Goal: Task Accomplishment & Management: Use online tool/utility

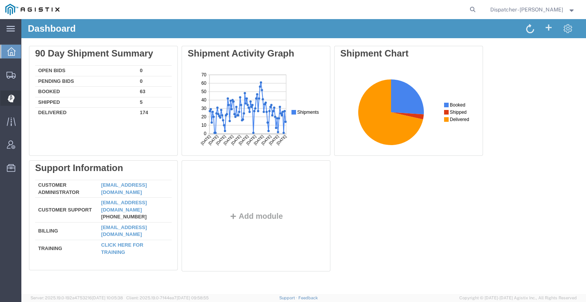
click at [6, 95] on div at bounding box center [10, 97] width 21 height 15
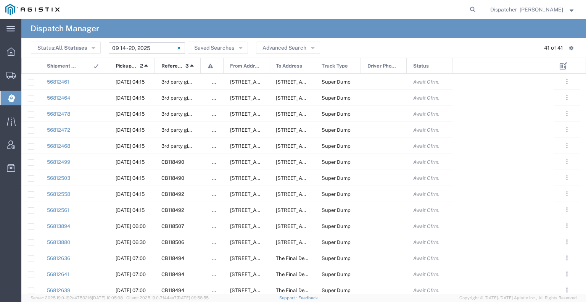
click at [163, 47] on input "[DATE] - [DATE]" at bounding box center [147, 47] width 76 height 11
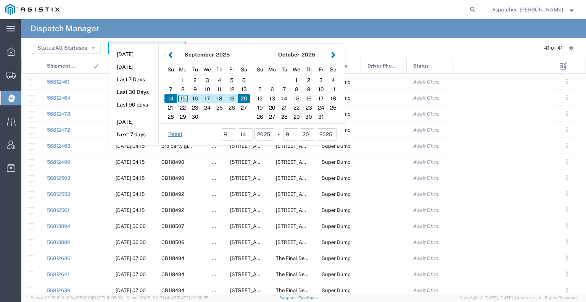
click at [183, 98] on div "15" at bounding box center [183, 98] width 12 height 9
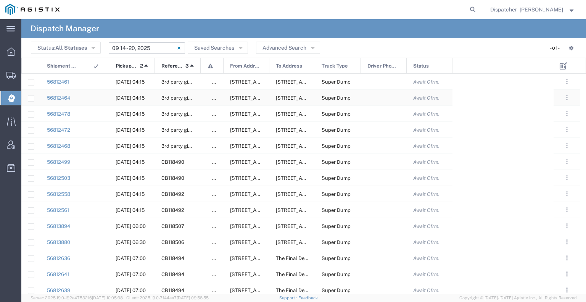
type input "09/15/2025"
type input "09/15/2025 - 09/15/2025"
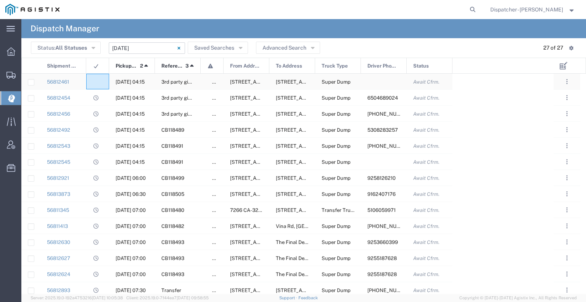
click at [96, 82] on agx-ag-table-icon-cell at bounding box center [95, 82] width 5 height 6
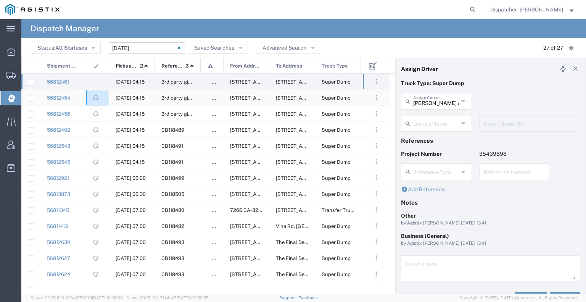
click at [90, 102] on div at bounding box center [97, 98] width 23 height 16
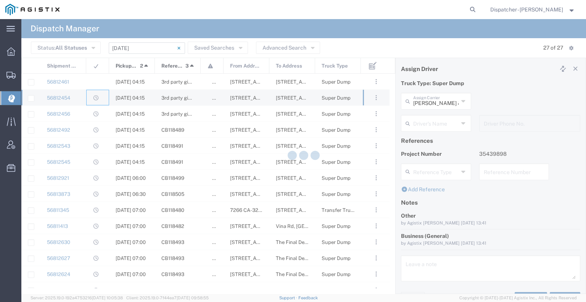
type input "E.P.A. Trucking"
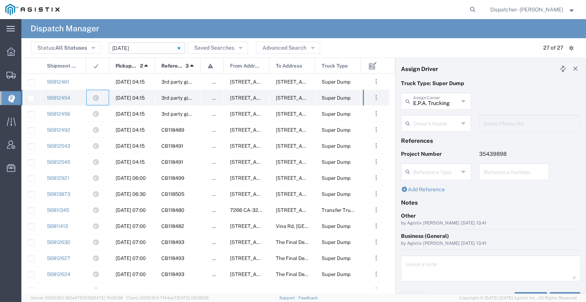
type input "Humberto Ramirez"
type input "6504689024"
click at [82, 116] on div "56812456" at bounding box center [63, 114] width 46 height 16
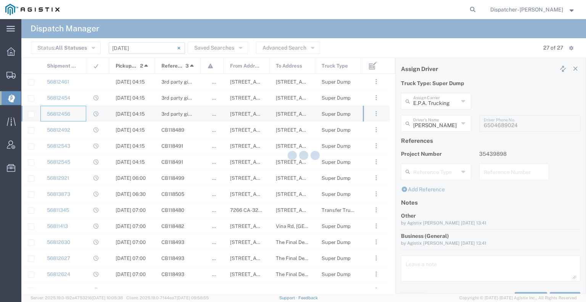
type input "Jorge Ramirez"
type input "650-384-1848"
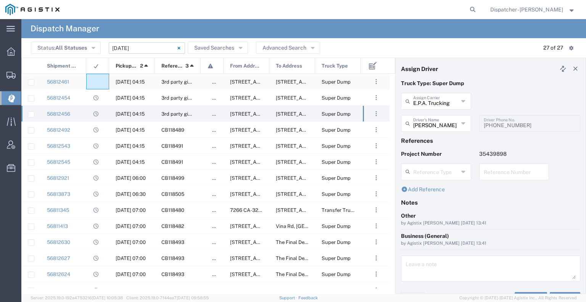
click at [95, 82] on agx-ag-table-icon-cell at bounding box center [95, 82] width 5 height 6
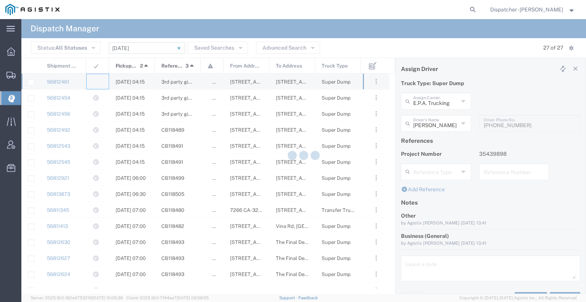
type input "Bowman & Sons Trucking, Inc"
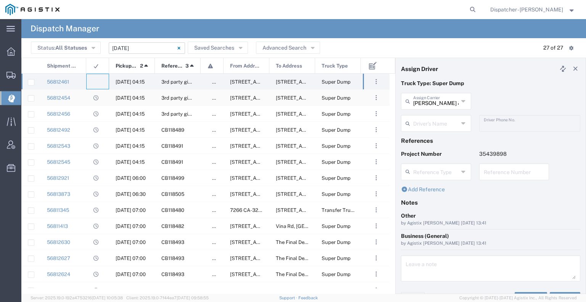
click at [87, 100] on div at bounding box center [97, 98] width 23 height 16
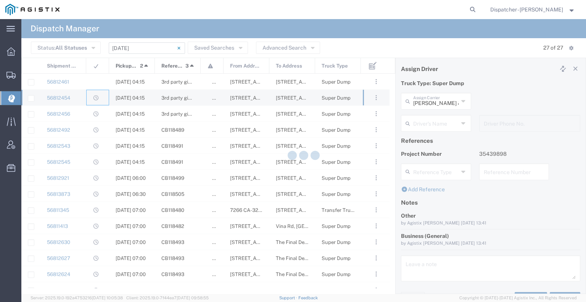
type input "E.P.A. Trucking"
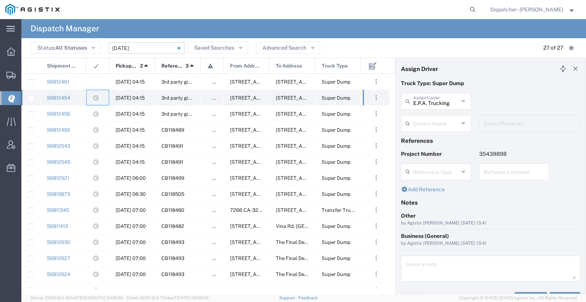
type input "Humberto Ramirez"
type input "6504689024"
click at [84, 113] on div "56812456" at bounding box center [63, 114] width 46 height 16
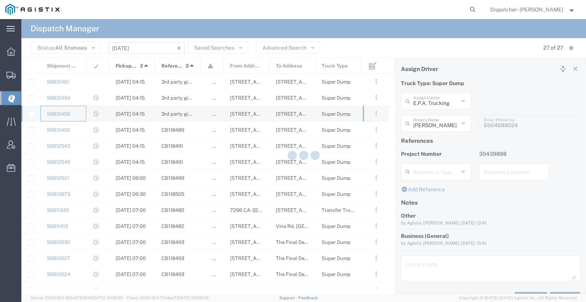
type input "Jorge Ramirez"
type input "650-384-1848"
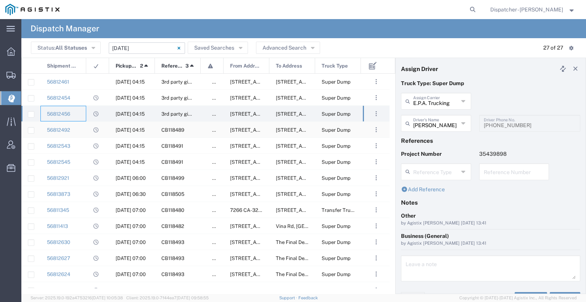
click at [87, 130] on div at bounding box center [97, 130] width 23 height 16
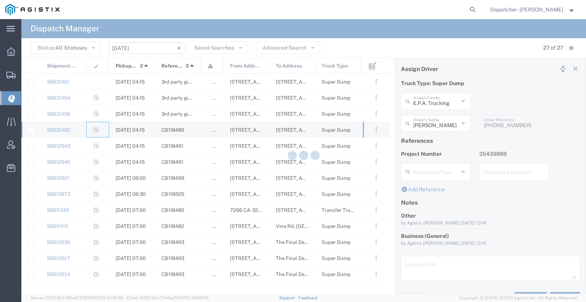
type input "Ahmed & Sons Transport"
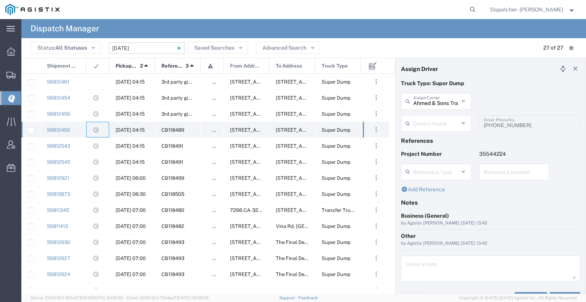
type input "Richard Russell"
type input "5308283257"
click at [84, 144] on div "56812543" at bounding box center [63, 146] width 46 height 16
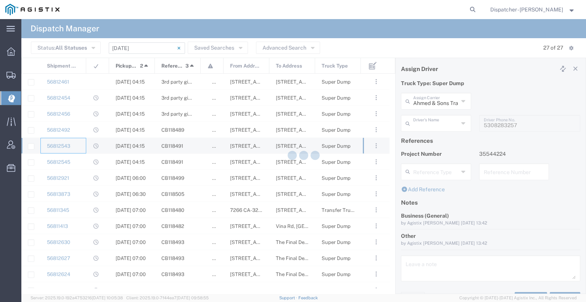
type input "MX Trucking"
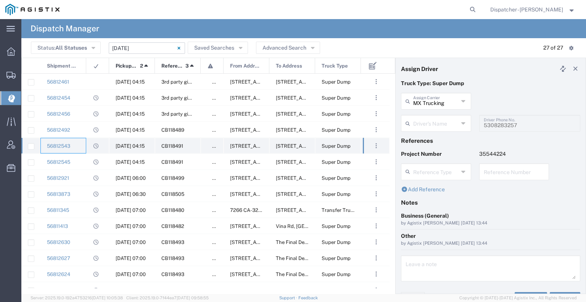
type input "Kenny Ricci"
type input "916-207-5484"
click at [85, 162] on div "56812545" at bounding box center [63, 162] width 46 height 16
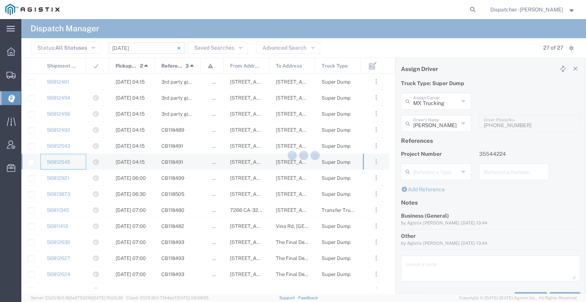
type input "Vasile Budean"
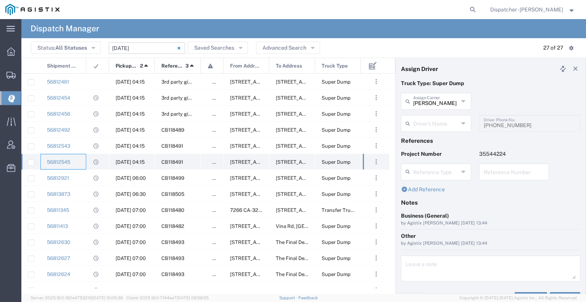
type input "Ovidiu Morar"
click at [85, 180] on div "56812921" at bounding box center [63, 178] width 46 height 16
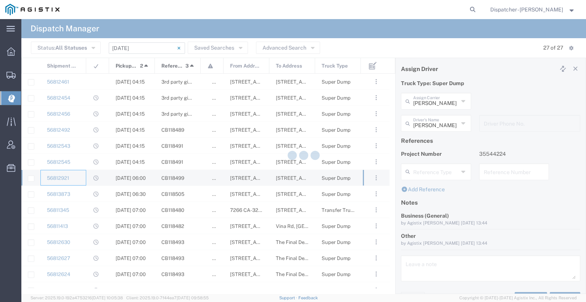
type input "Bowman & Sons Trucking, Inc"
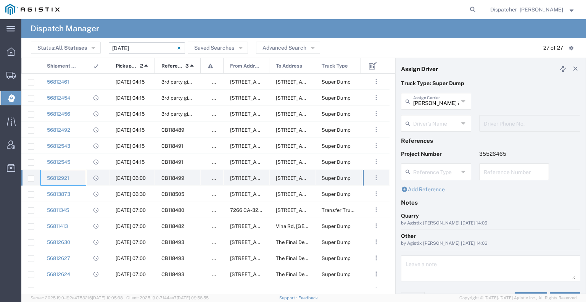
type input "Clayton Simon"
type input "9258126210"
click at [84, 191] on div "56813873" at bounding box center [63, 194] width 46 height 16
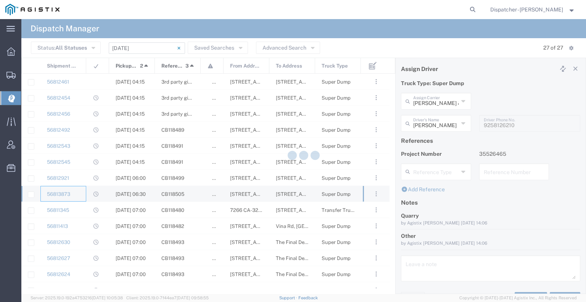
type input "Spirit 1 Trucking"
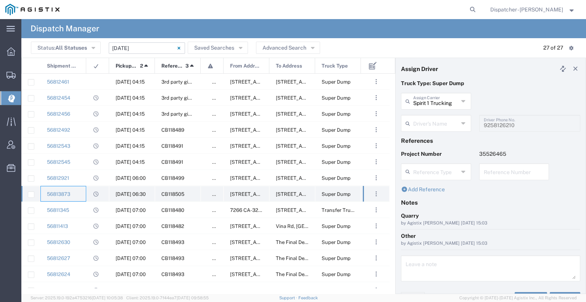
type input "Scott D'esterhazy"
type input "9162407176"
click at [84, 208] on div "56811345" at bounding box center [63, 210] width 46 height 16
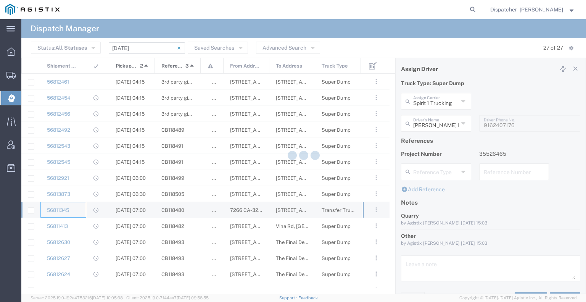
type input "Bowman & Sons Trucking, Inc"
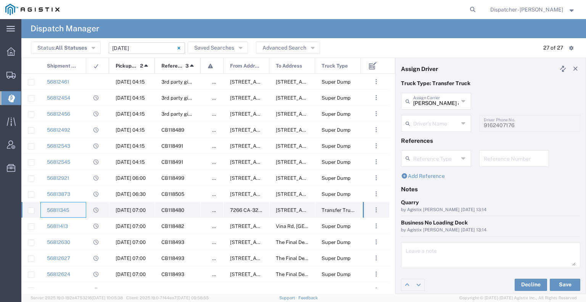
type input "Aqil Khan"
type input "5106059971"
click at [82, 225] on div "56811413" at bounding box center [63, 226] width 46 height 16
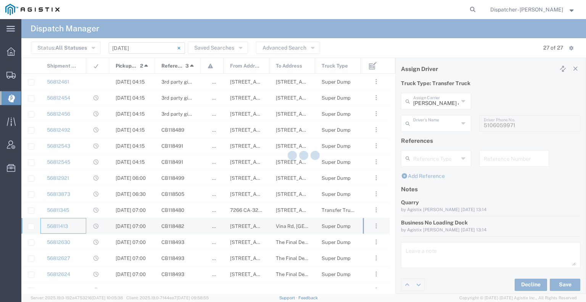
type input "David E Bell Trucking"
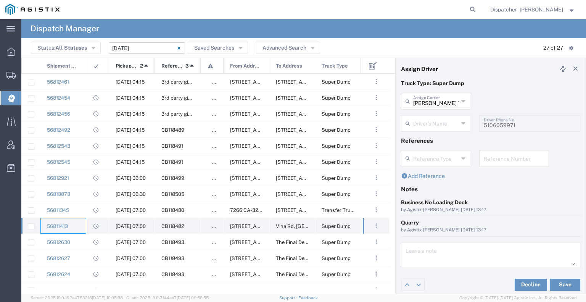
type input "Dennis Harned"
type input "530-682-5170"
click at [79, 241] on div "56812630" at bounding box center [63, 242] width 46 height 16
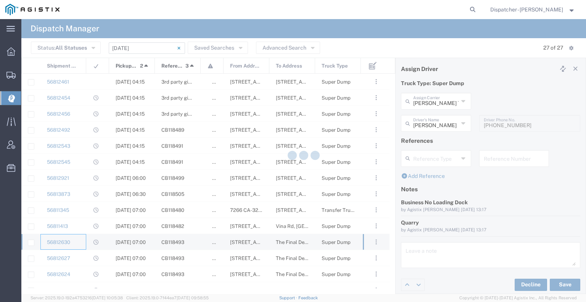
type input "Bowman & Sons Trucking, Inc"
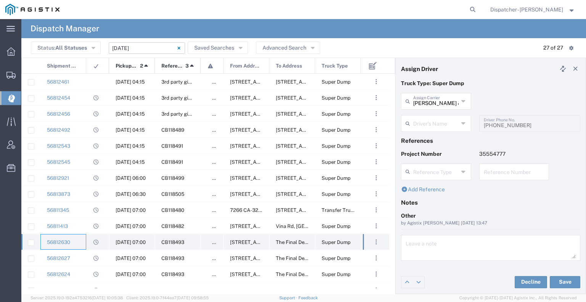
type input "John Townsley"
type input "9253660399"
click at [81, 257] on div "56812627" at bounding box center [63, 258] width 46 height 16
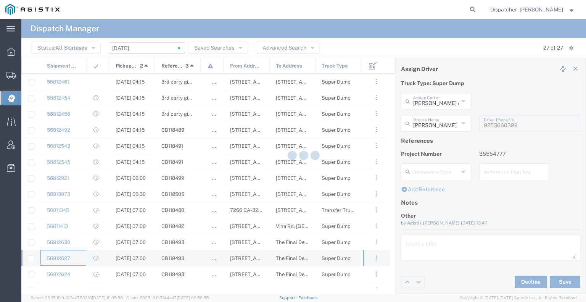
type input "SJC Trucking Inc"
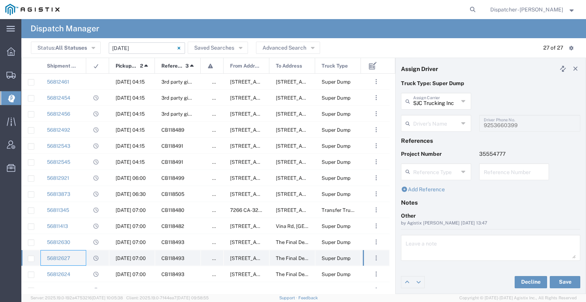
type input "Sergio Juarez-Camacho"
type input "9255187628"
click at [83, 272] on div "56812624" at bounding box center [63, 274] width 46 height 16
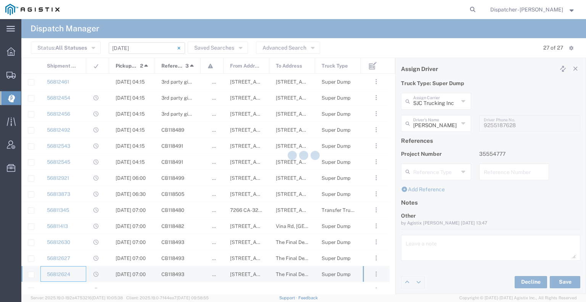
type input "Brayan Alexis Juarez Camacho"
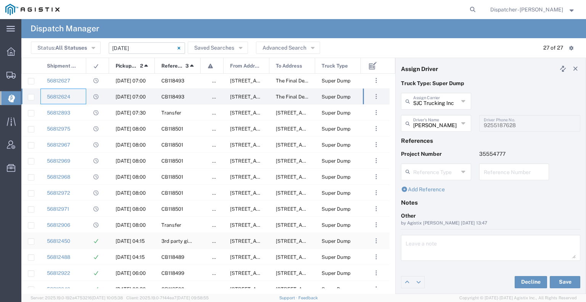
scroll to position [191, 0]
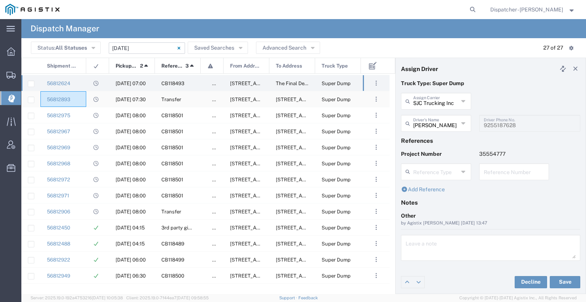
click at [81, 99] on div "56812893" at bounding box center [63, 99] width 46 height 16
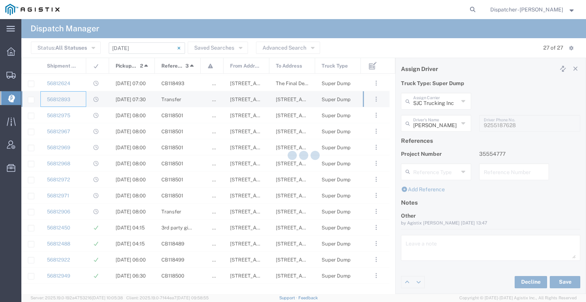
type input "Bowman & Sons Trucking, Inc"
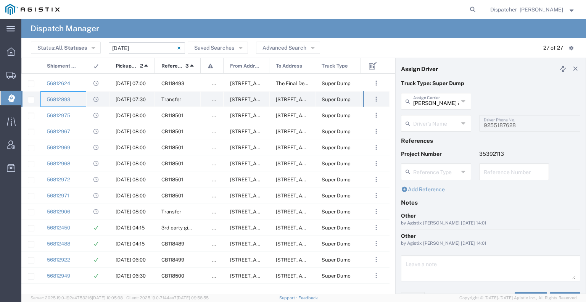
type input "Larry Red"
type input "530-957-0821"
click at [82, 113] on div "56812975" at bounding box center [63, 115] width 46 height 16
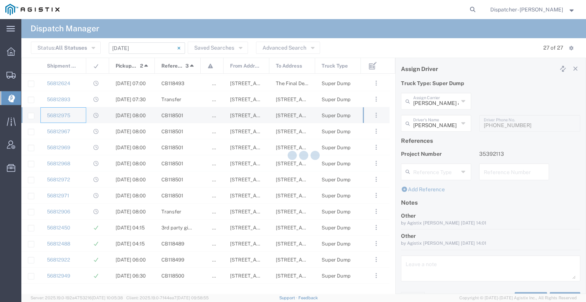
type input "Jays Trucking"
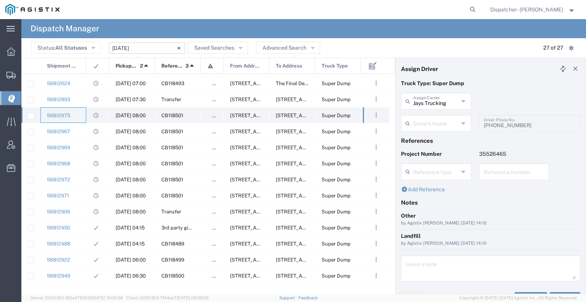
type input "Jason Samra"
type input "530-867-7939"
click at [81, 129] on div "56812967" at bounding box center [63, 131] width 46 height 16
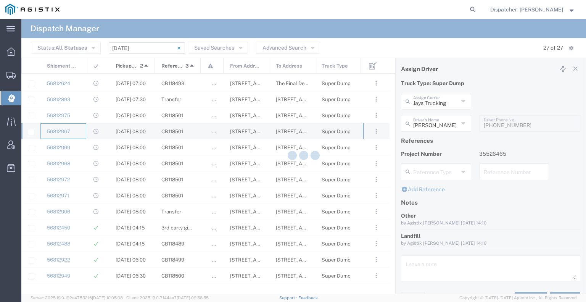
type input "Mark W Seimeit"
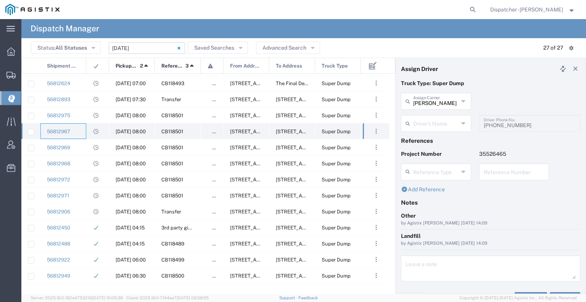
type input "Mark Semeit"
type input "9164175343"
click at [81, 143] on div "56812969" at bounding box center [63, 147] width 46 height 16
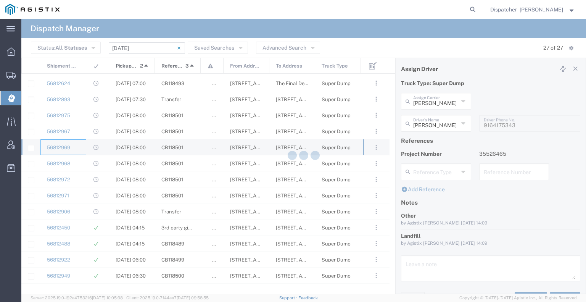
type input "Joseph Earl Costa"
type input "916-672-0427"
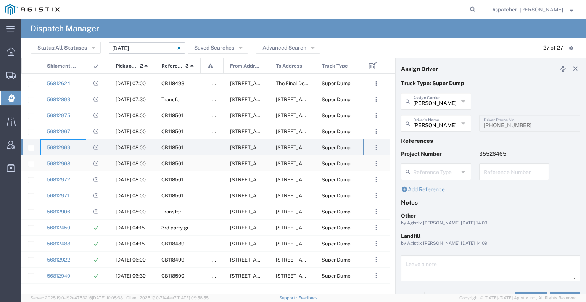
click at [80, 158] on div "56812968" at bounding box center [63, 163] width 46 height 16
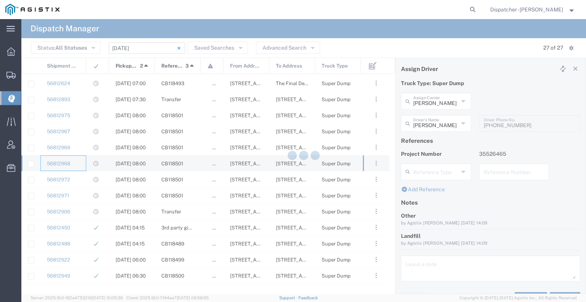
type input "Denise Hawkins"
type input "559-513-4791"
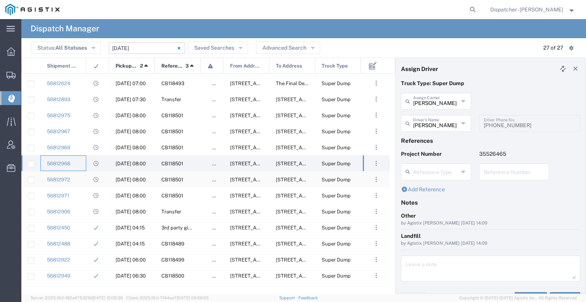
click at [79, 174] on div "56812972" at bounding box center [63, 179] width 46 height 16
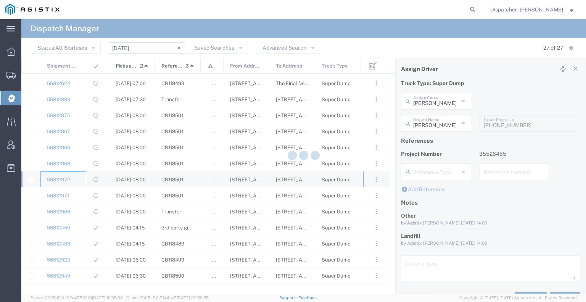
type input "Ahmed & Sons Transport"
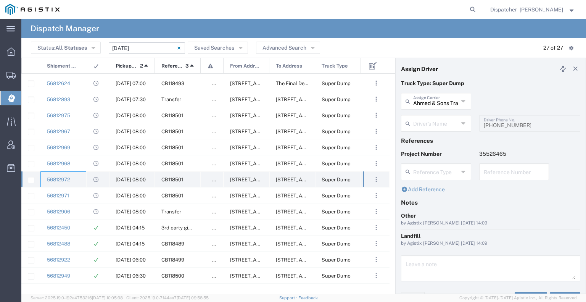
type input "Abid Ahmed"
type input "510-335-9875"
click at [76, 192] on div "56812971" at bounding box center [63, 195] width 46 height 16
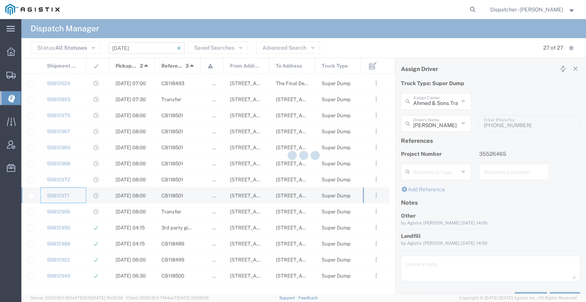
type input "Traxx Equipment Rental and Excavation"
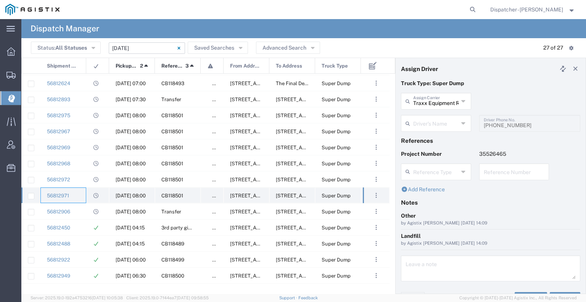
type input "Ronald Harvill"
type input "661-342-6966"
click at [74, 206] on div "56812906" at bounding box center [63, 211] width 46 height 16
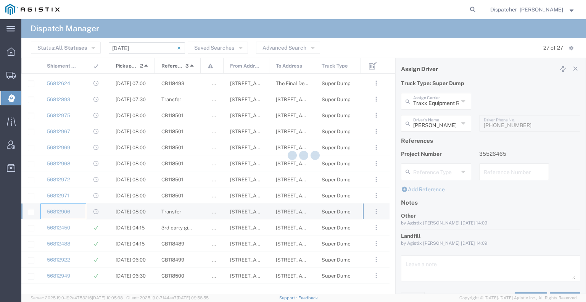
type input "Bowman & Sons Trucking, Inc"
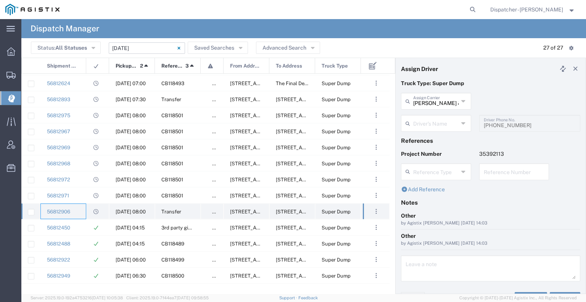
type input "Endy Gutierrez"
type input "916-604-1955"
click at [73, 229] on div "56812450" at bounding box center [63, 227] width 46 height 16
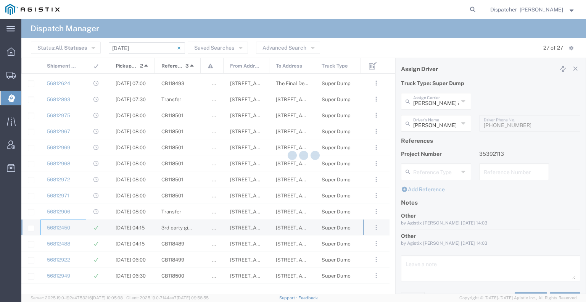
type input "E.P.A. Trucking"
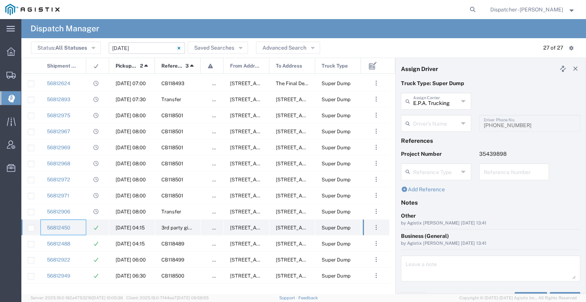
type input "Olegario Ramirez"
type input "6505371145"
click at [77, 240] on div "56812488" at bounding box center [63, 243] width 46 height 16
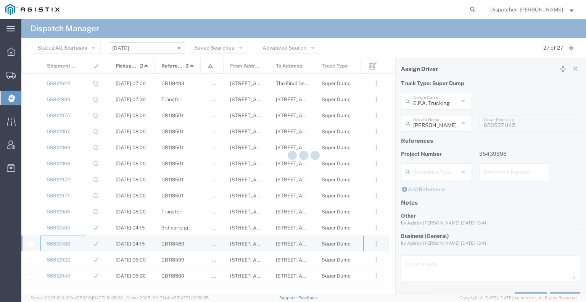
type input "Bowman & Sons Trucking, Inc"
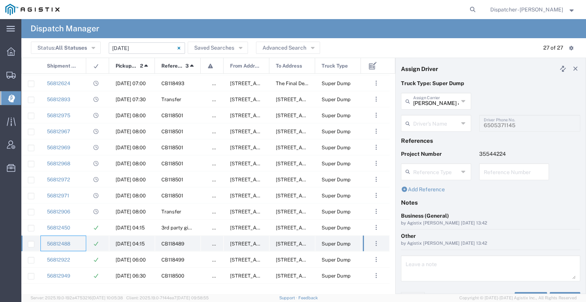
type input "Timothy Eure"
type input "2096295517"
click at [79, 259] on div "56812922" at bounding box center [63, 259] width 46 height 16
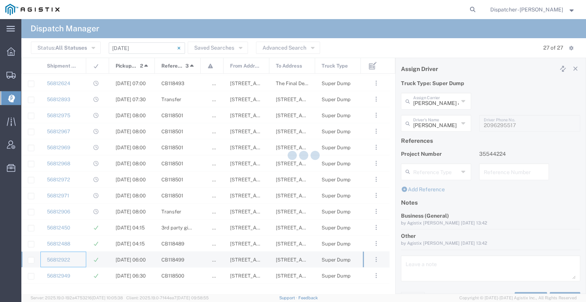
type input "VC Trucking Inc"
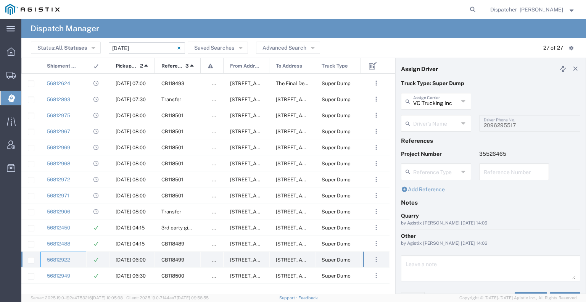
type input "Victor Carreon"
type input "916-416-0025"
click at [80, 273] on div "56812949" at bounding box center [63, 275] width 46 height 16
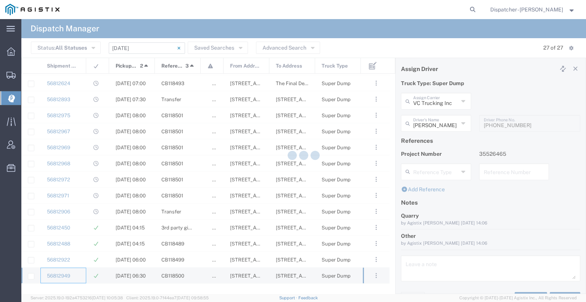
type input "Tyler's Trucking LLC"
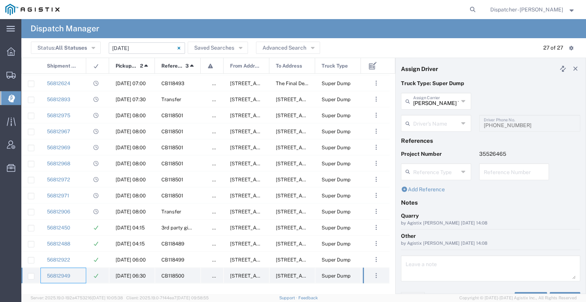
type input "Anthony Tyler"
type input "5308707576"
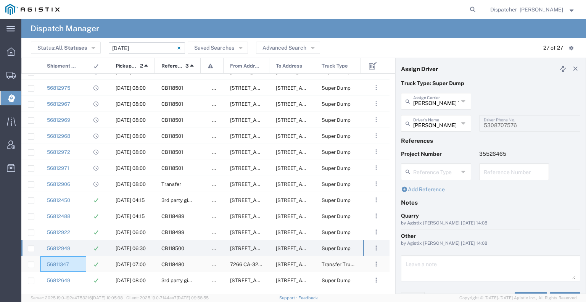
click at [81, 261] on div "56811347" at bounding box center [63, 264] width 46 height 16
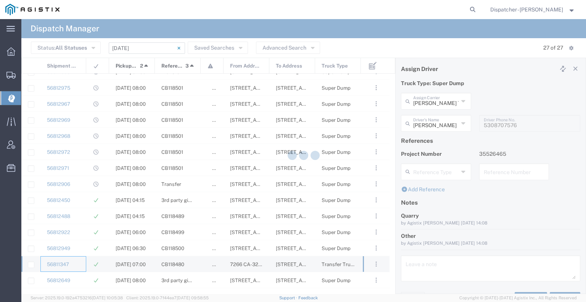
type input "Gab & Sons Trucking LLC"
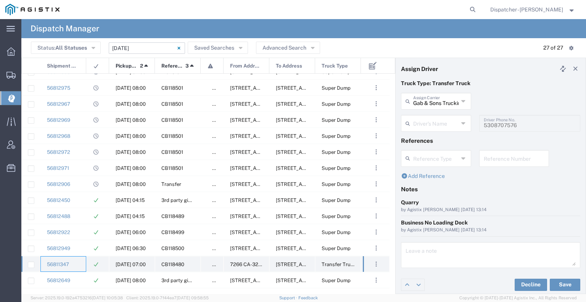
type input "Gabino Rodriguez"
type input "510-706-5887"
click at [83, 276] on div "56812649" at bounding box center [63, 280] width 46 height 16
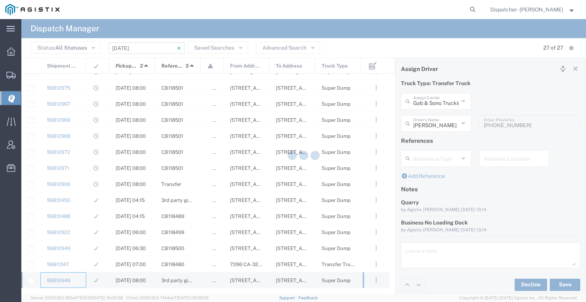
type input "Bowman & Sons Trucking, Inc"
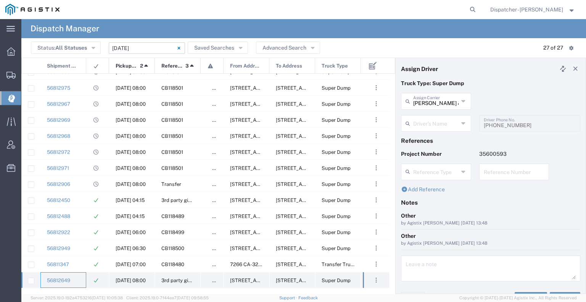
type input "Bryan Schmidt"
type input "530-440-2058"
